Goal: Ask a question

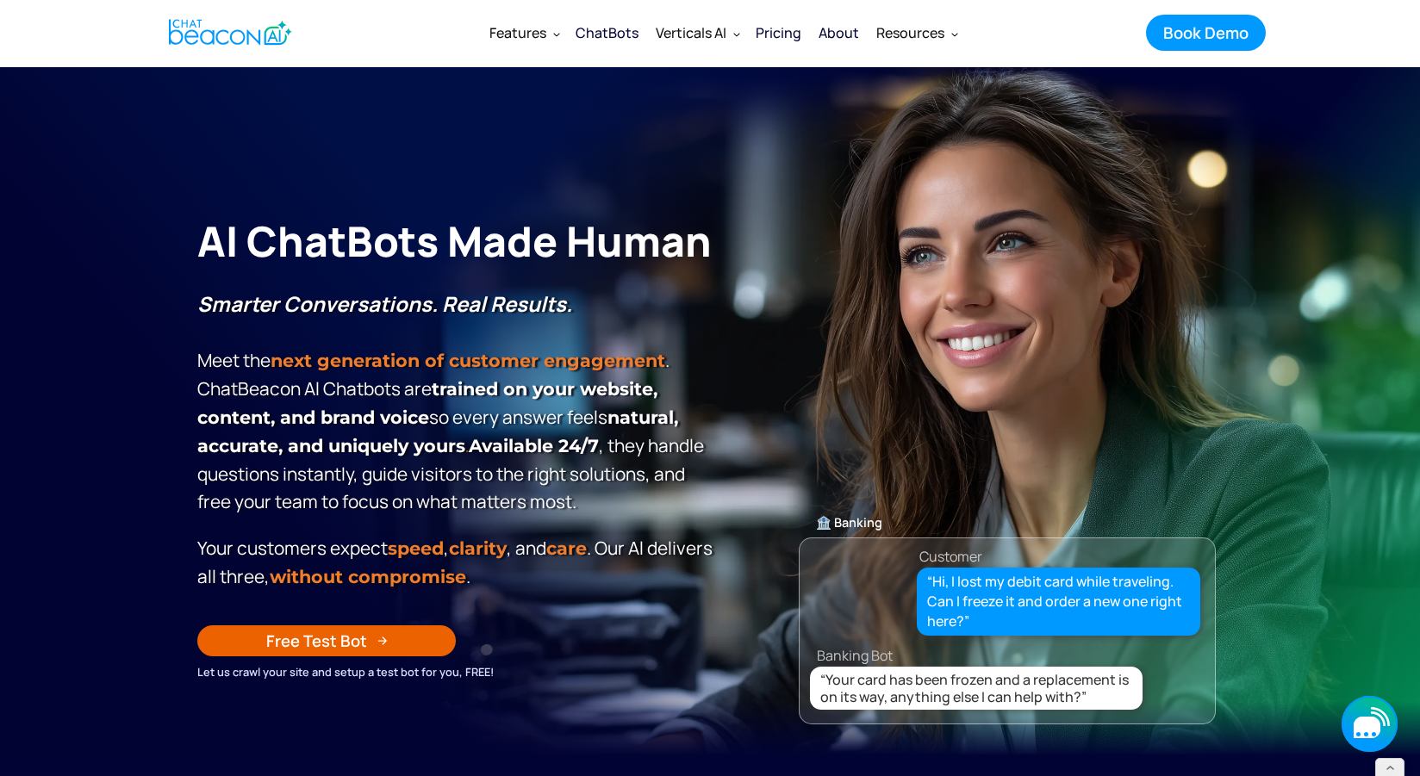
click at [1362, 730] on icon "button" at bounding box center [1367, 728] width 27 height 22
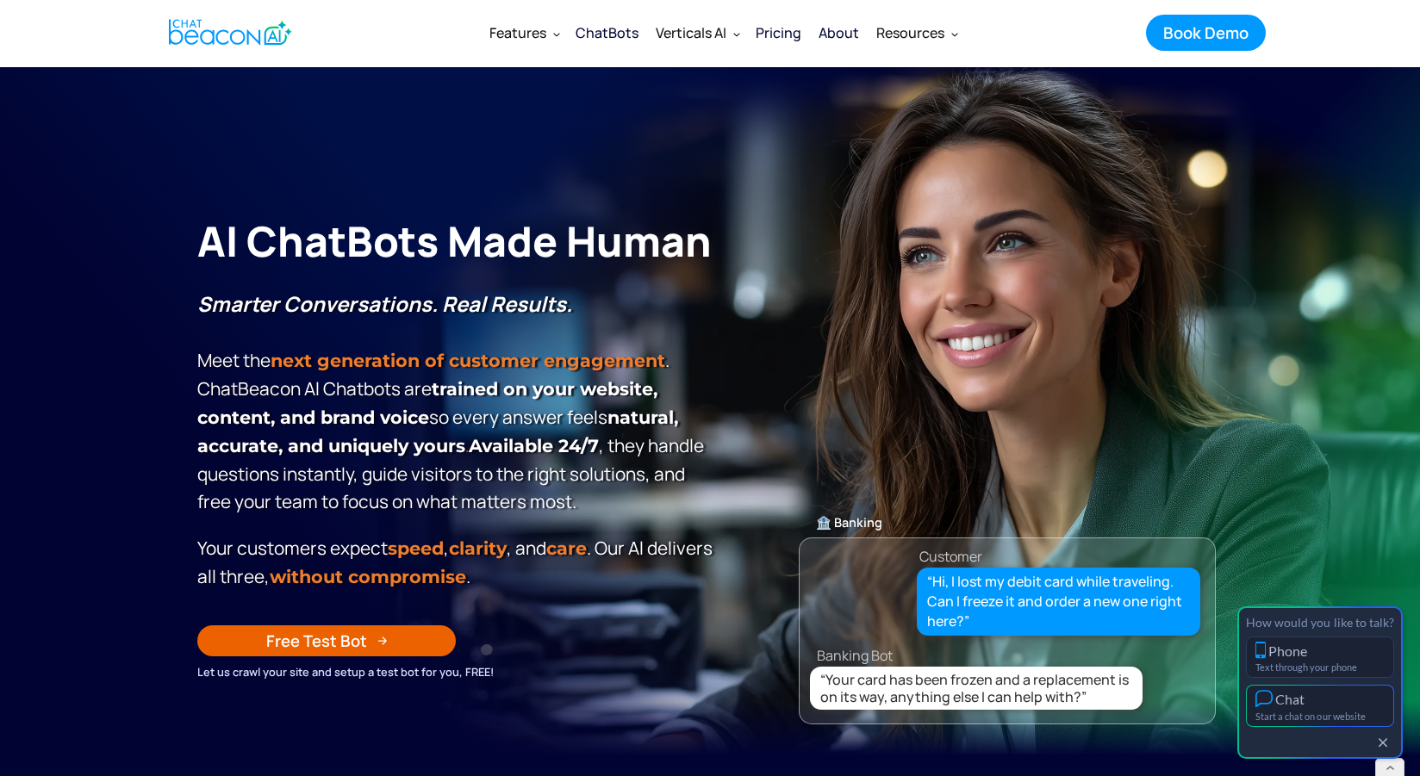
click at [1351, 708] on button "Chat Start a chat on our website" at bounding box center [1320, 706] width 148 height 42
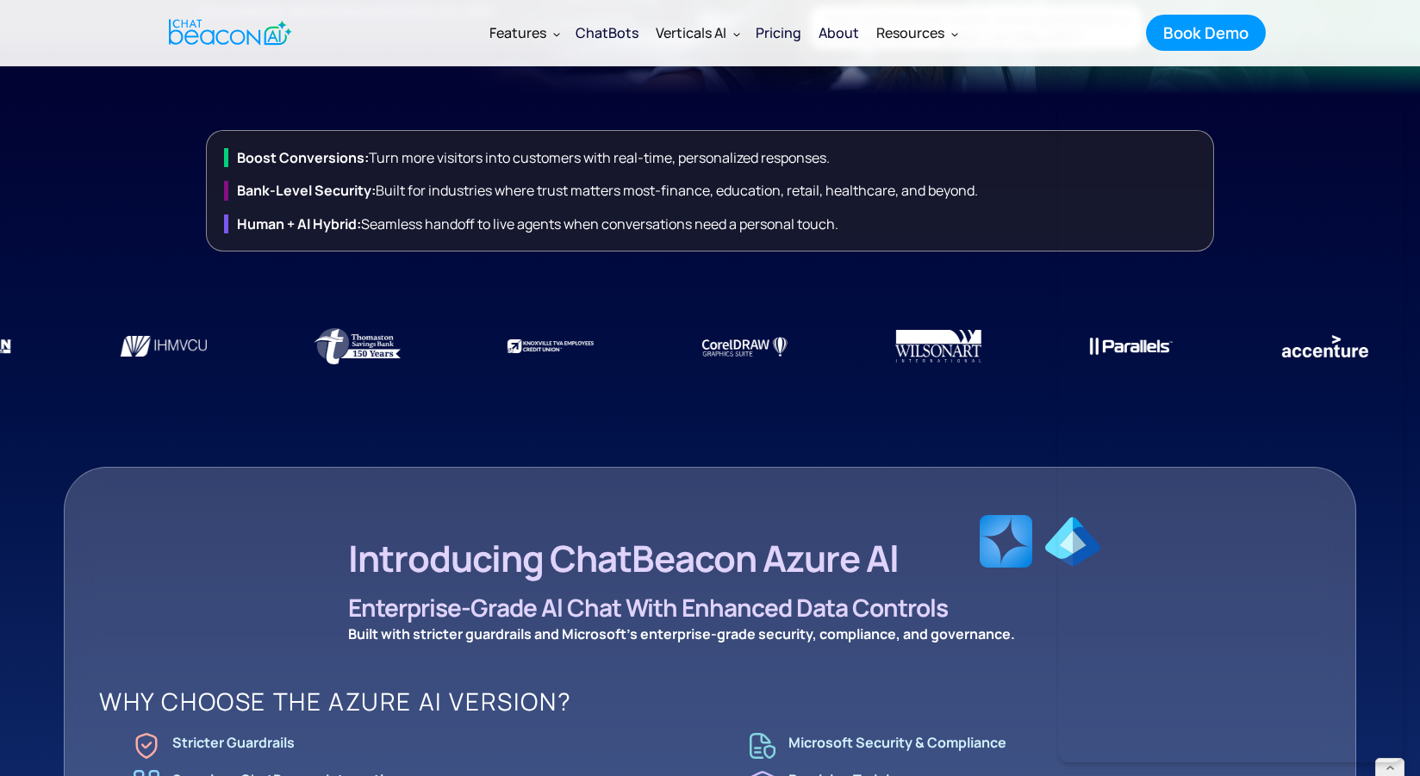
scroll to position [662, 0]
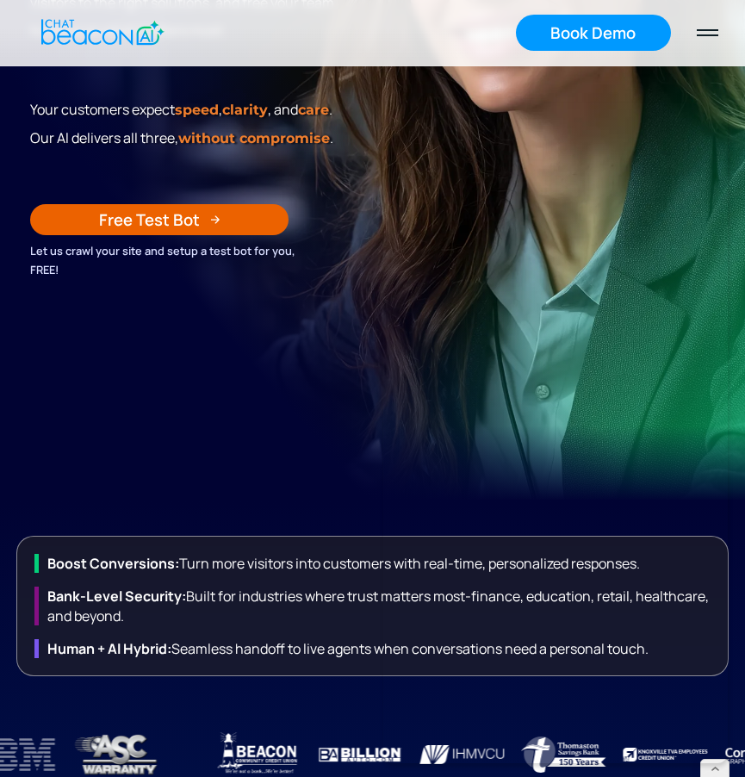
scroll to position [566, 0]
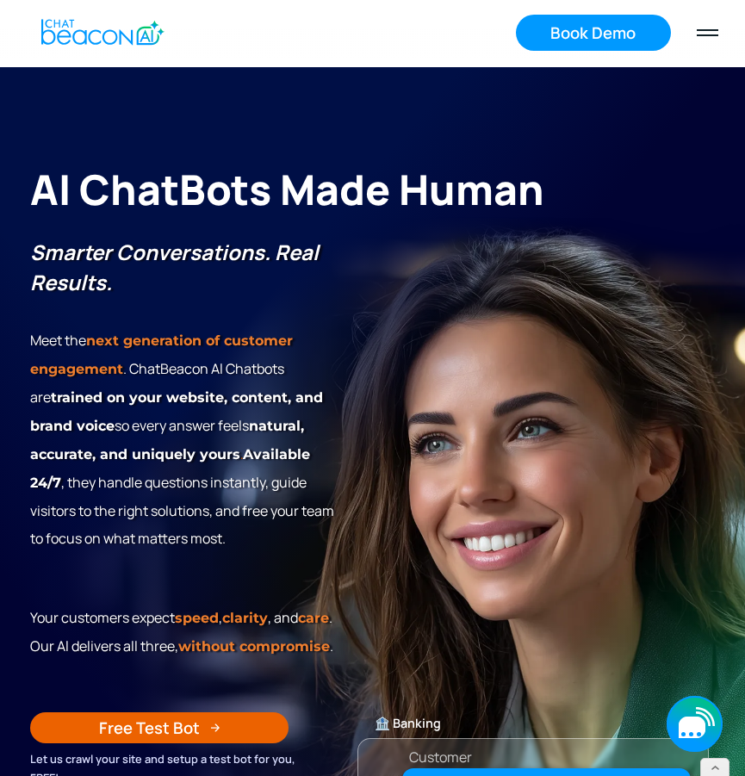
click at [688, 719] on icon "button" at bounding box center [692, 728] width 27 height 22
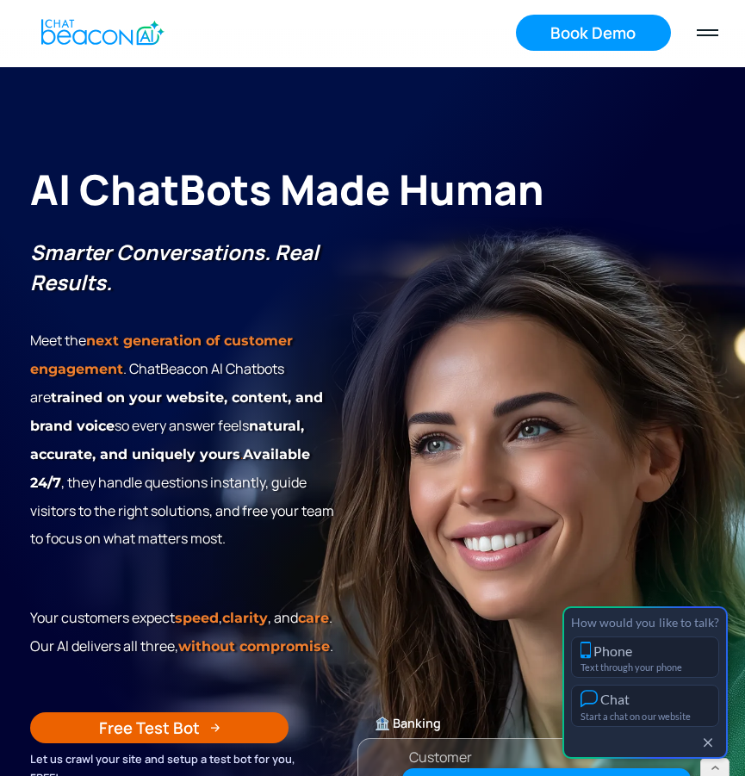
click at [688, 719] on div "Start a chat on our website" at bounding box center [645, 716] width 129 height 11
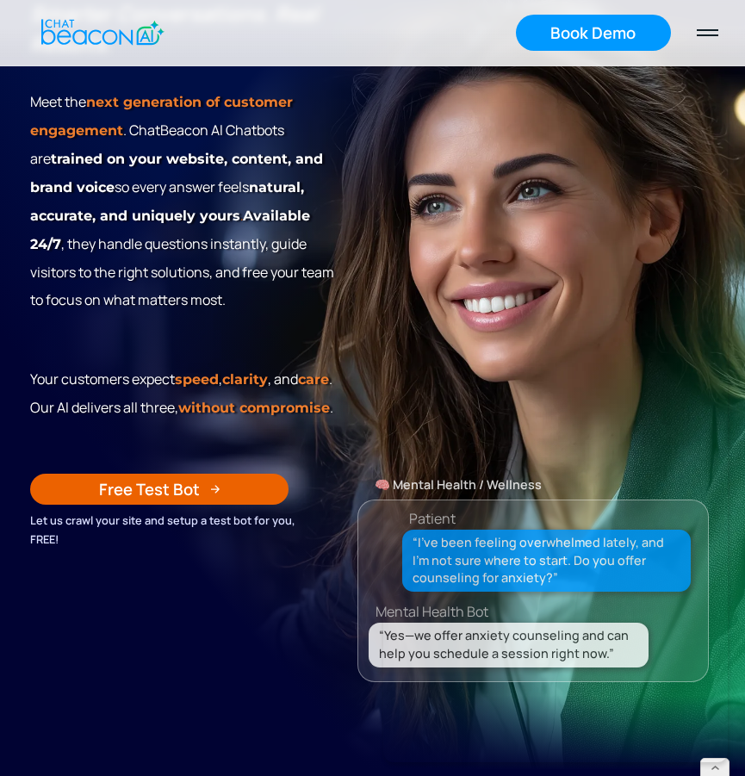
scroll to position [250, 0]
